Goal: Find specific page/section: Find specific page/section

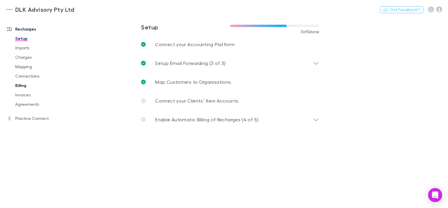
click at [22, 84] on link "Billing" at bounding box center [42, 85] width 67 height 9
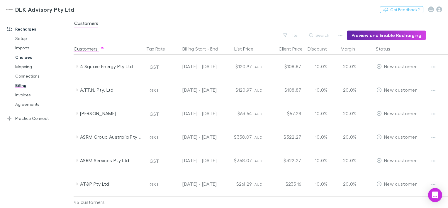
click at [25, 57] on link "Charges" at bounding box center [42, 57] width 67 height 9
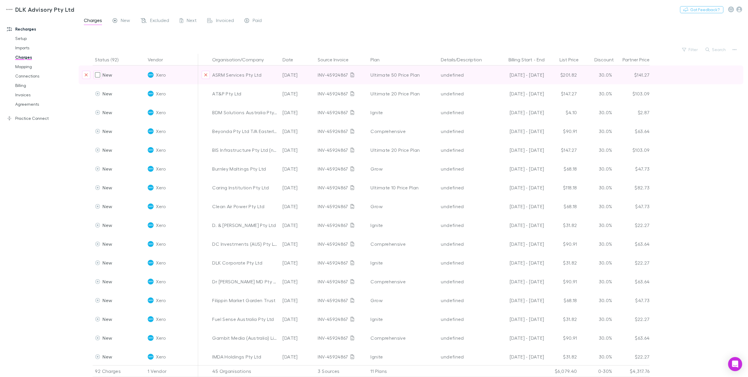
click at [448, 74] on div "30.0%" at bounding box center [597, 74] width 35 height 19
click at [448, 77] on div "30.0%" at bounding box center [597, 74] width 35 height 19
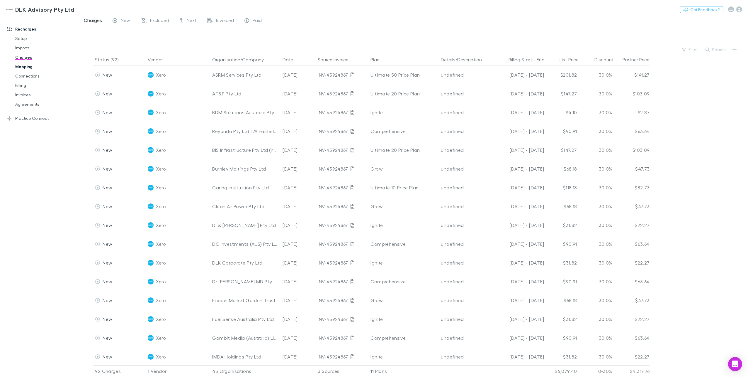
click at [26, 70] on link "Mapping" at bounding box center [45, 66] width 72 height 9
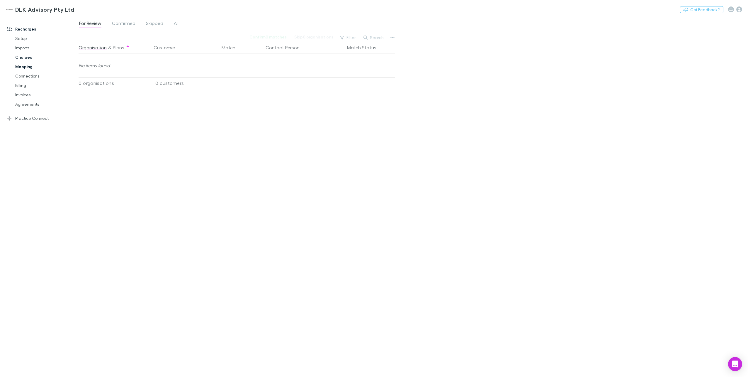
click at [26, 61] on link "Charges" at bounding box center [45, 57] width 72 height 9
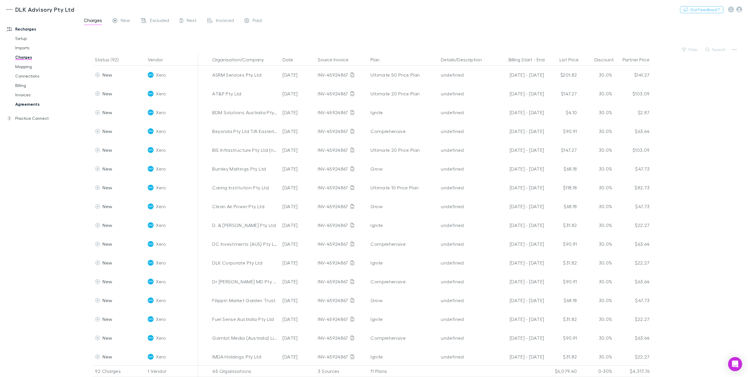
click at [26, 104] on link "Agreements" at bounding box center [45, 103] width 72 height 9
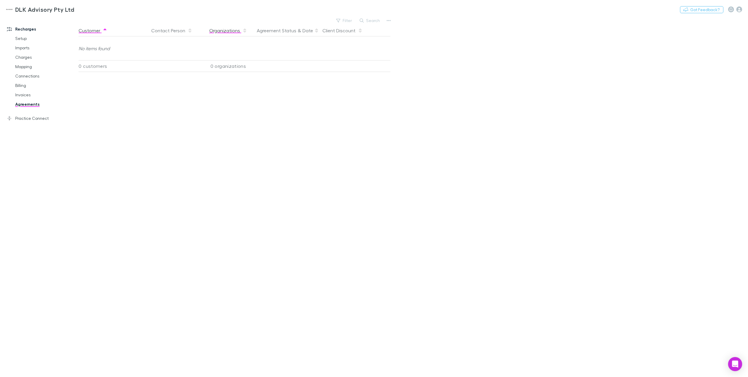
click at [229, 29] on button "Organizations" at bounding box center [228, 31] width 38 height 12
click at [289, 30] on button "Agreement Status" at bounding box center [277, 31] width 40 height 12
click at [329, 29] on button "Client Discount" at bounding box center [343, 31] width 40 height 12
click at [182, 28] on button "Contact Person" at bounding box center [171, 31] width 41 height 12
click at [24, 95] on link "Invoices" at bounding box center [45, 94] width 72 height 9
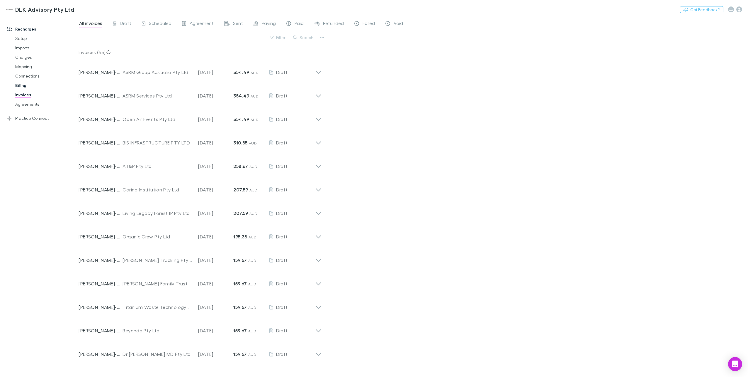
click at [21, 85] on link "Billing" at bounding box center [45, 85] width 72 height 9
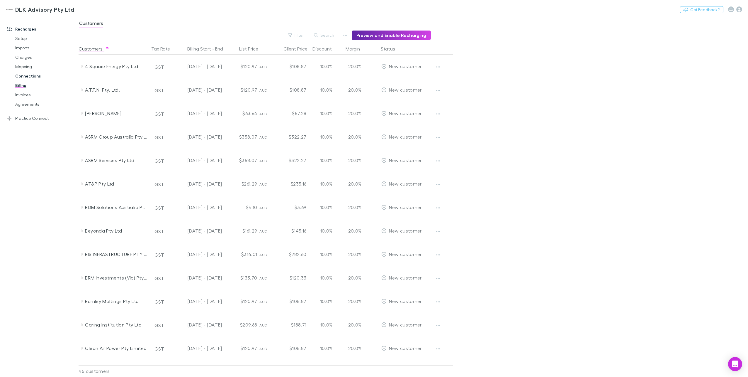
click at [26, 78] on link "Connections" at bounding box center [45, 75] width 72 height 9
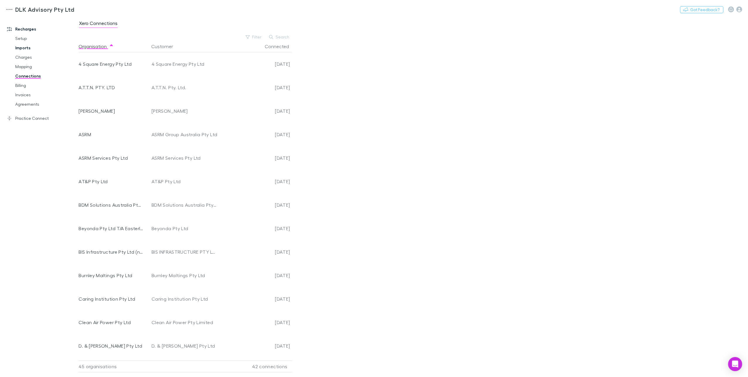
click at [26, 49] on link "Imports" at bounding box center [45, 47] width 72 height 9
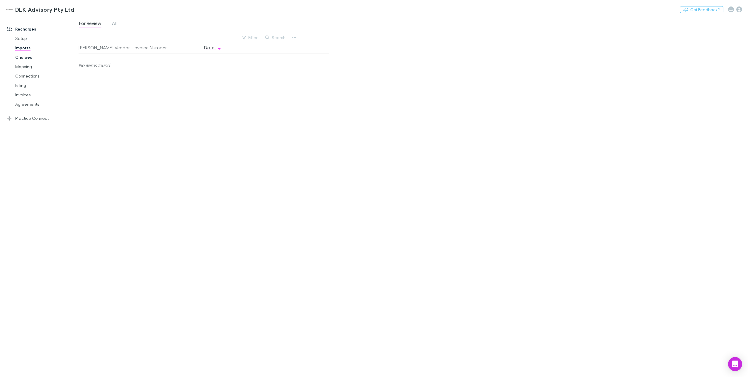
click at [21, 57] on link "Charges" at bounding box center [45, 57] width 72 height 9
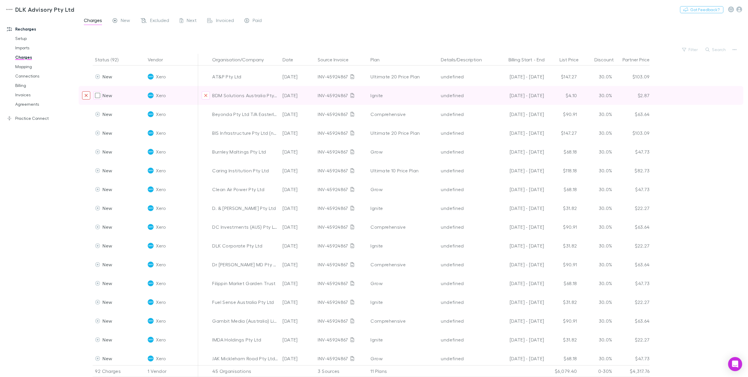
scroll to position [29, 0]
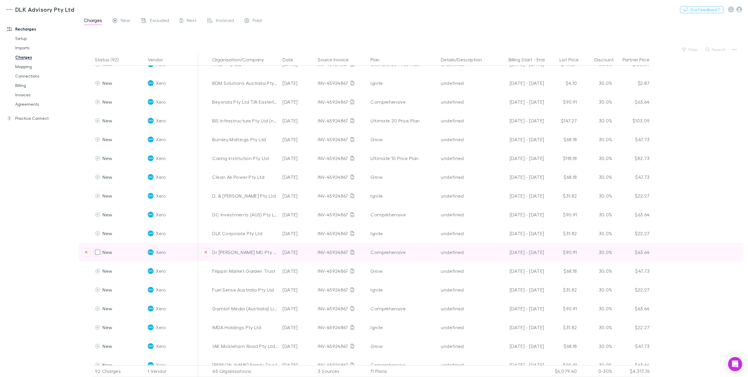
click at [448, 207] on div "30.0%" at bounding box center [597, 252] width 35 height 19
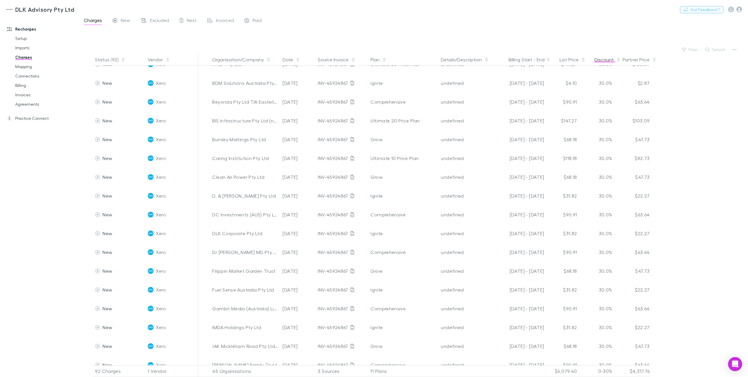
click at [448, 61] on button "Discount" at bounding box center [608, 60] width 26 height 12
click at [448, 58] on button "Discount" at bounding box center [608, 60] width 26 height 12
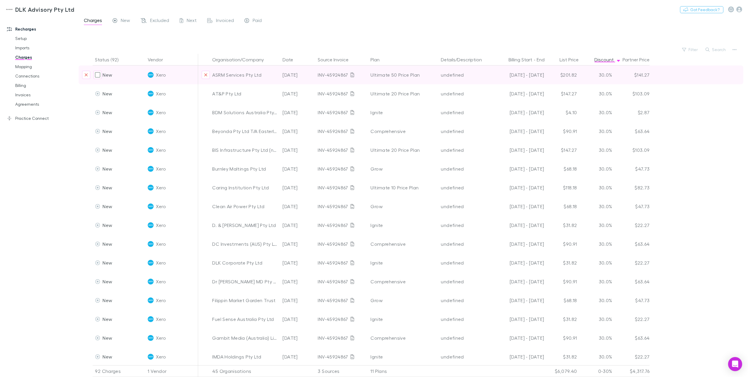
click at [448, 74] on div "30.0%" at bounding box center [597, 74] width 35 height 19
drag, startPoint x: 608, startPoint y: 74, endPoint x: 603, endPoint y: 74, distance: 4.7
click at [448, 74] on div "30.0%" at bounding box center [597, 74] width 35 height 19
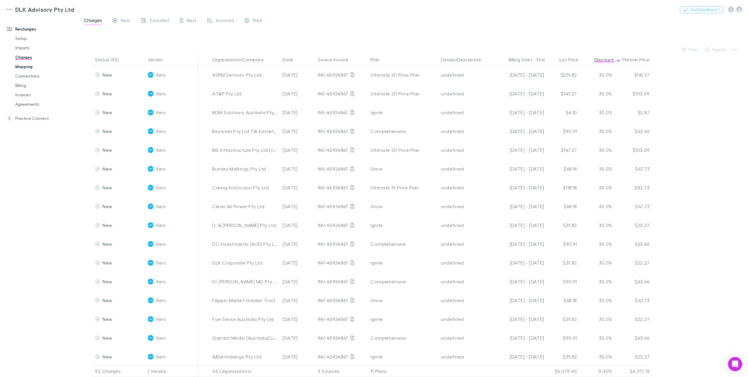
click at [21, 67] on link "Mapping" at bounding box center [45, 66] width 72 height 9
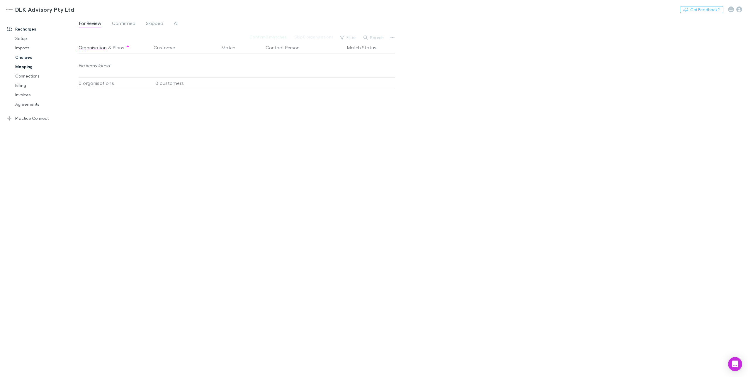
click at [23, 53] on link "Charges" at bounding box center [45, 57] width 72 height 9
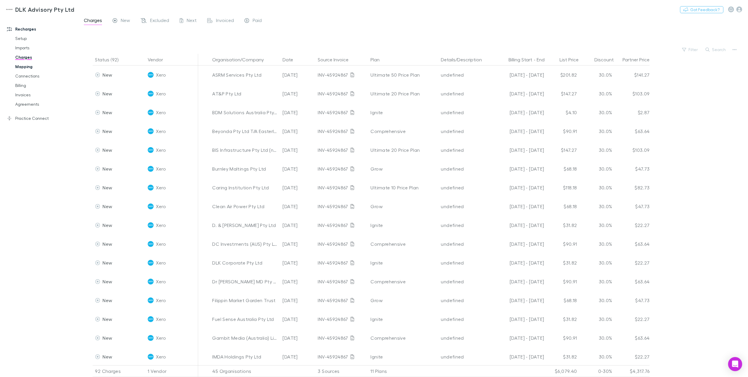
click at [23, 70] on link "Mapping" at bounding box center [45, 66] width 72 height 9
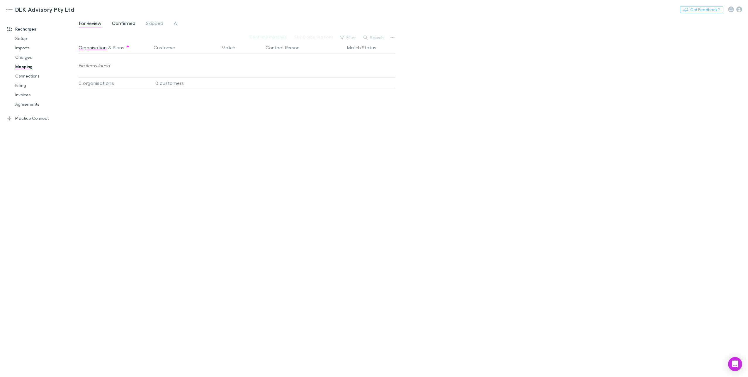
click at [118, 24] on span "Confirmed" at bounding box center [123, 24] width 23 height 8
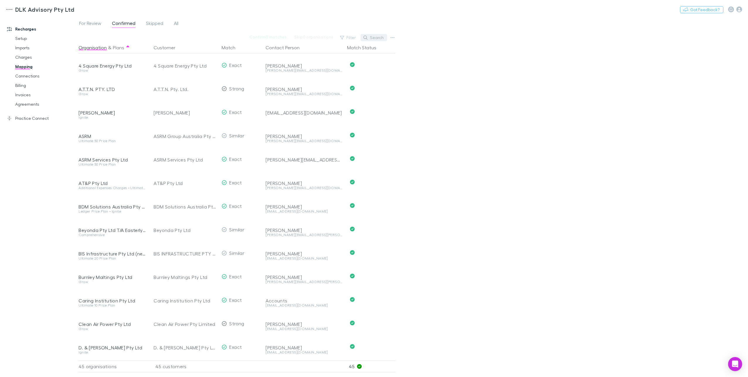
click at [380, 38] on button "Search" at bounding box center [374, 37] width 27 height 7
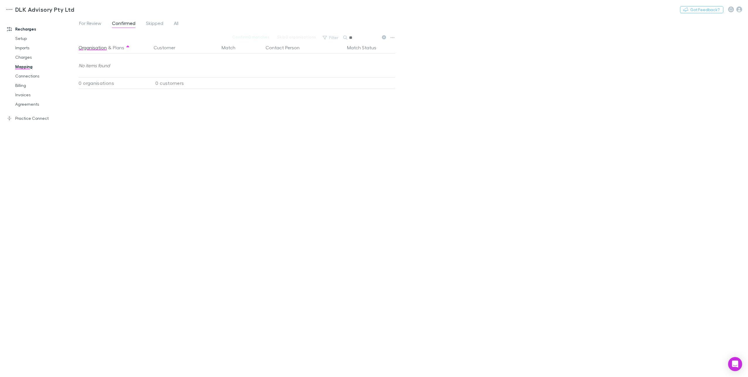
type input "*"
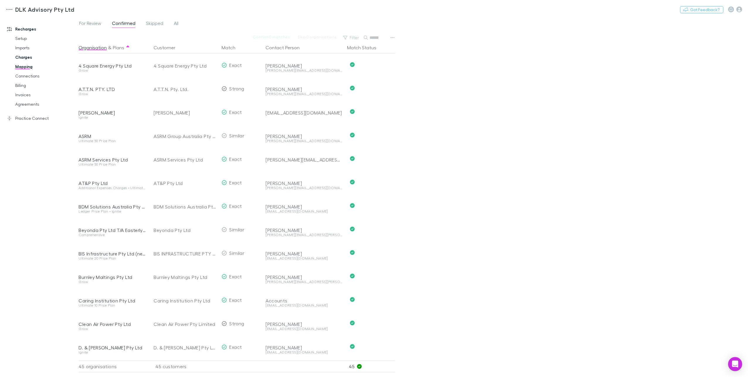
click at [21, 59] on link "Charges" at bounding box center [45, 57] width 72 height 9
